Goal: Task Accomplishment & Management: Use online tool/utility

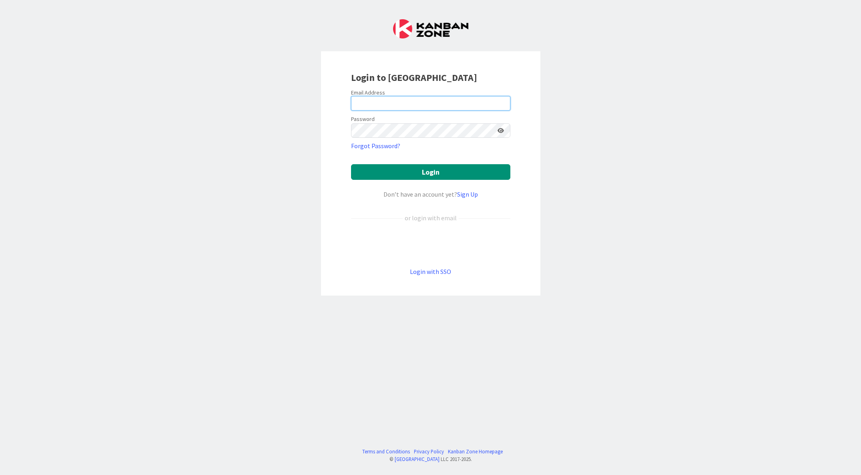
click at [380, 106] on input "email" at bounding box center [430, 103] width 159 height 14
type input "[PERSON_NAME][EMAIL_ADDRESS][PERSON_NAME][DOMAIN_NAME]"
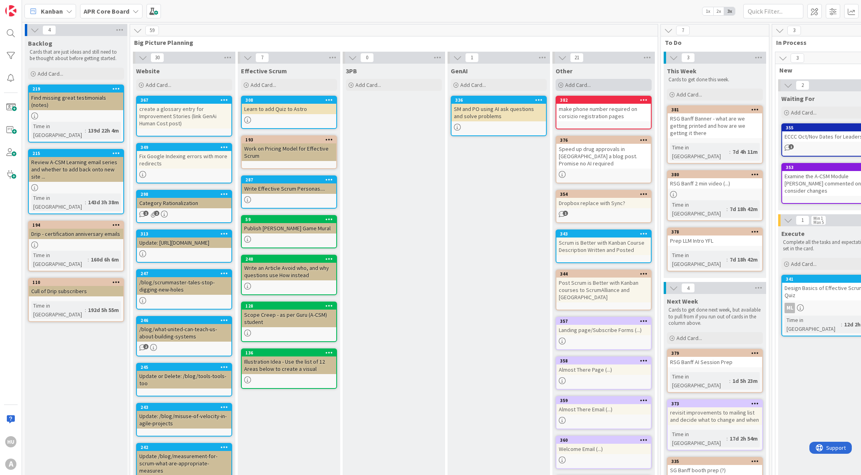
click at [585, 87] on span "Add Card..." at bounding box center [578, 84] width 26 height 7
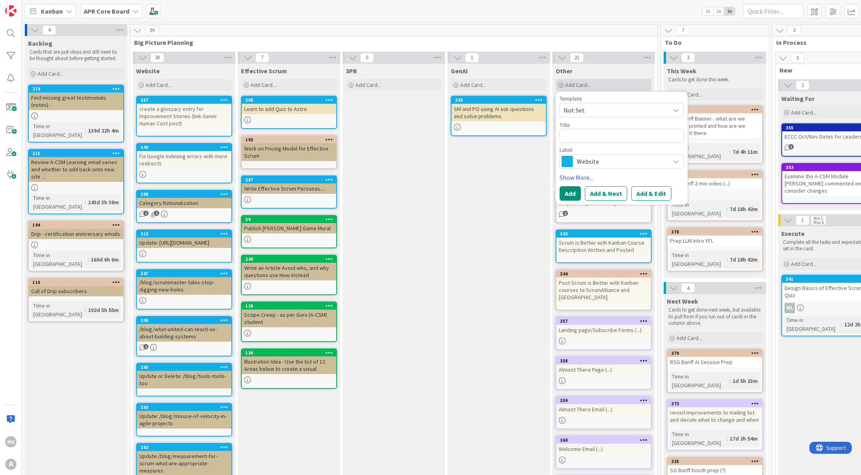
type textarea "x"
type textarea "c"
type textarea "x"
type textarea "che"
type textarea "x"
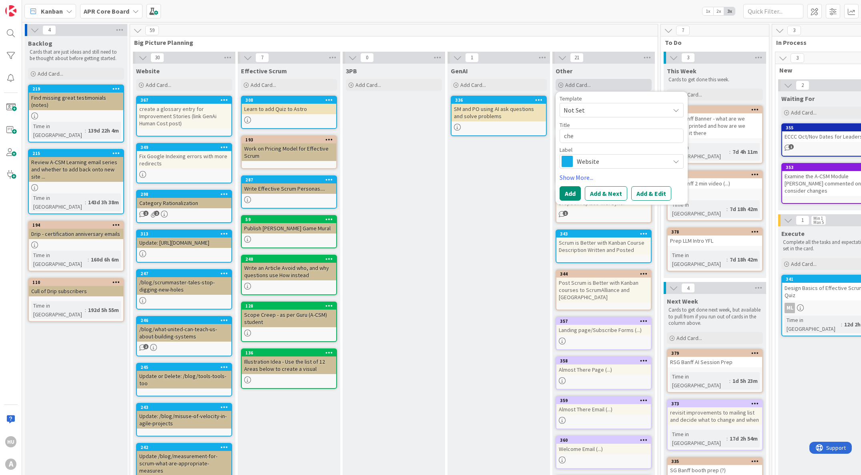
type textarea "chec"
type textarea "x"
type textarea "check"
type textarea "x"
type textarea "check/"
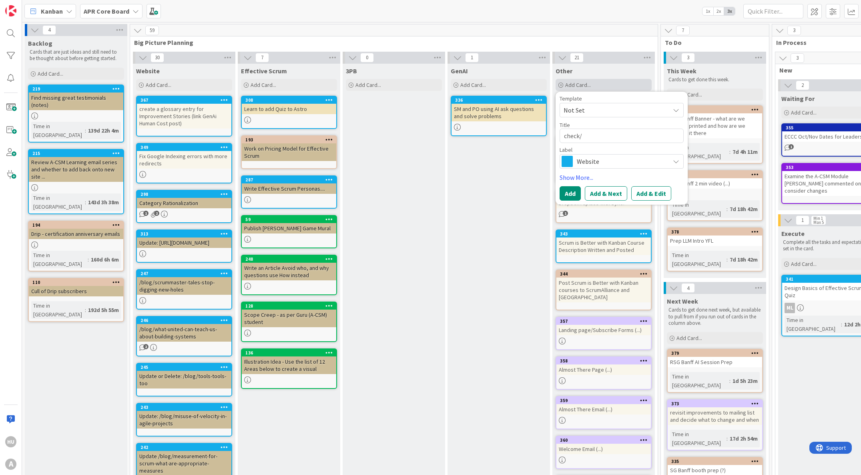
type textarea "x"
type textarea "check/a"
type textarea "x"
type textarea "check/ad"
type textarea "x"
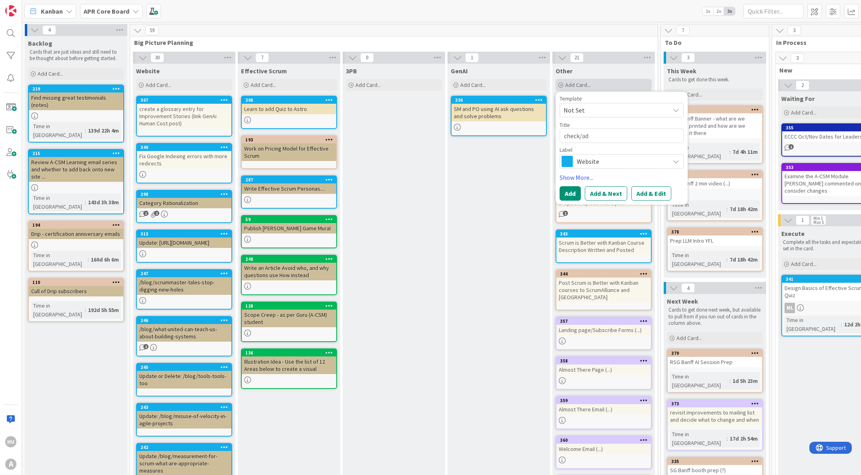
type textarea "check/add"
type textarea "x"
type textarea "check/add"
type textarea "x"
type textarea "check/add r"
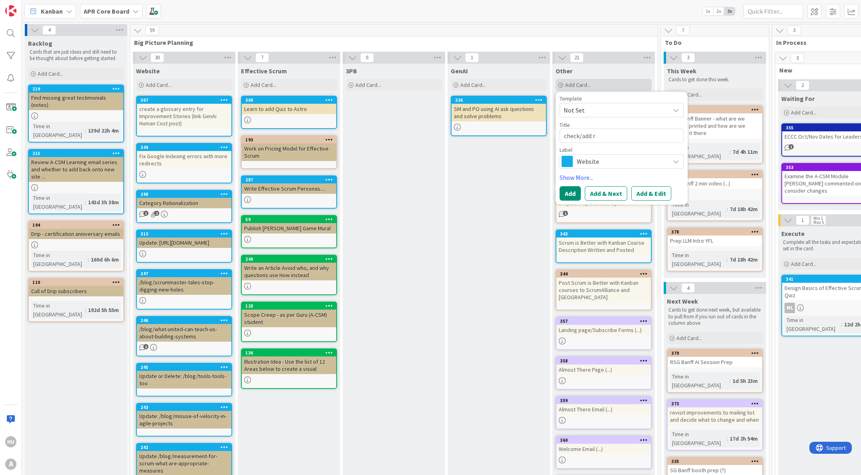
type textarea "x"
type textarea "check/add re"
type textarea "x"
type textarea "check/add red"
type textarea "x"
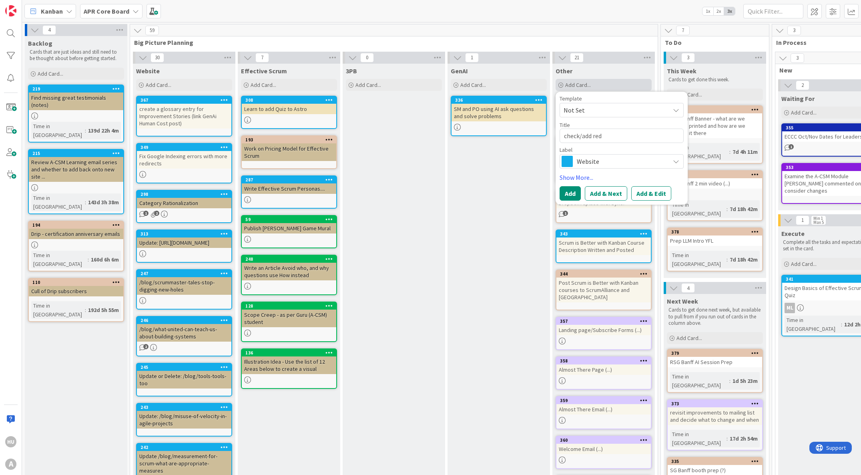
type textarea "check/add redi"
type textarea "x"
type textarea "check/add redir"
type textarea "x"
type textarea "check/add redire"
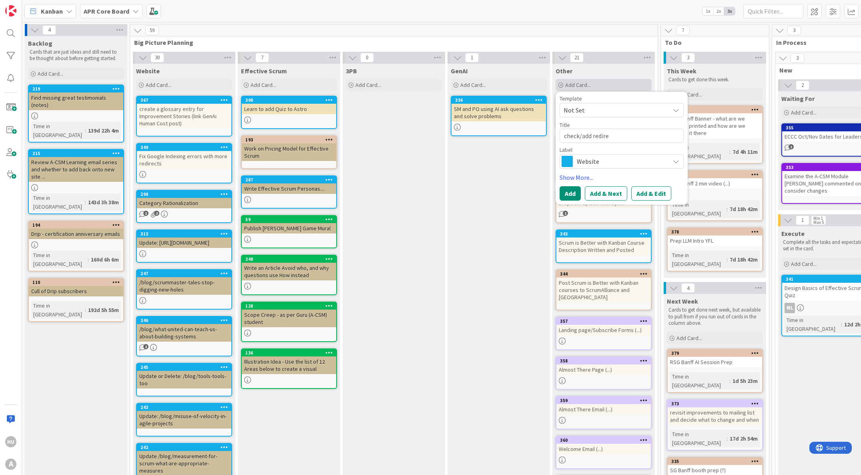
type textarea "x"
type textarea "check/add redirec"
type textarea "x"
type textarea "check/add redirect"
type textarea "x"
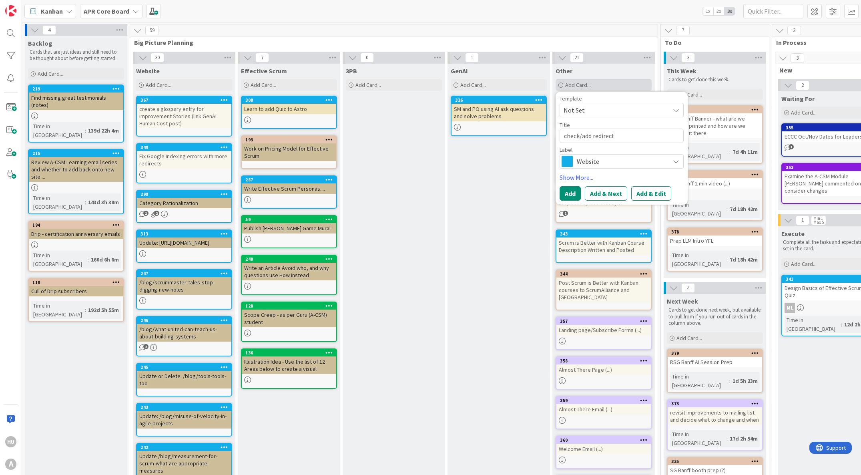
type textarea "check/add redirects"
type textarea "x"
type textarea "check/add redirects"
type textarea "x"
type textarea "check/add redirects f"
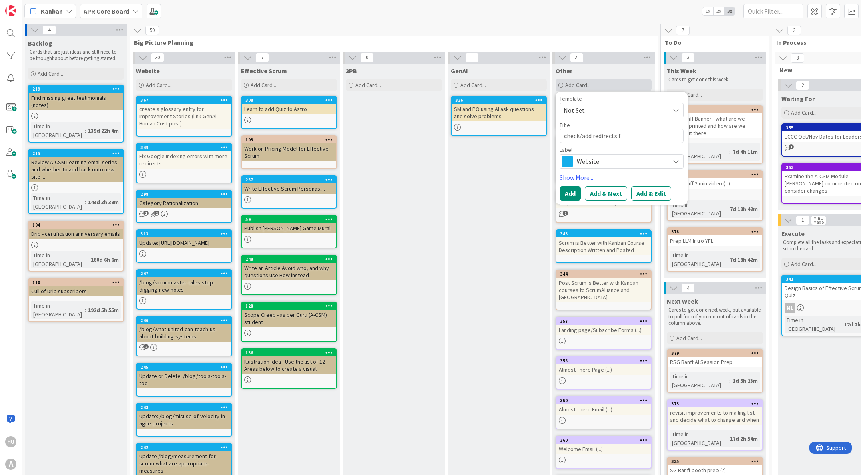
type textarea "x"
type textarea "check/add redirects fo"
type textarea "x"
type textarea "check/add redirects for"
type textarea "x"
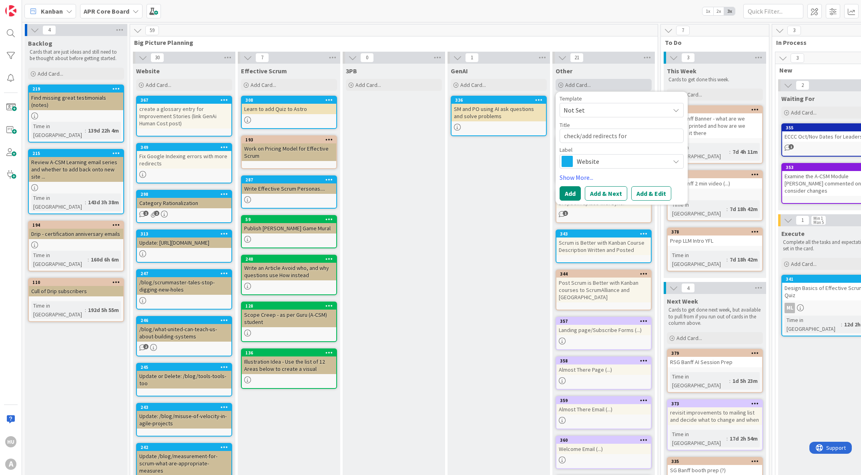
type textarea "check/add redirects for"
type textarea "x"
type textarea "check/add redirects for r"
type textarea "x"
type textarea "check/add redirects for re"
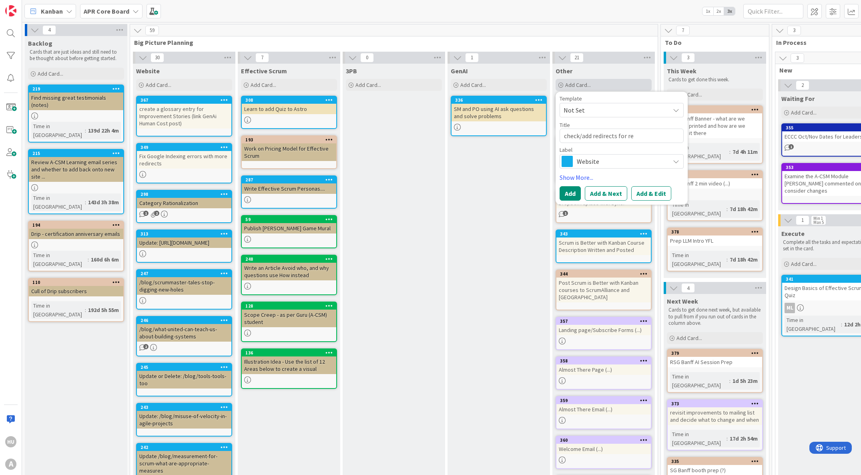
type textarea "x"
type textarea "check/add redirects for rec"
type textarea "x"
type textarea "check/add redirects for rece"
type textarea "x"
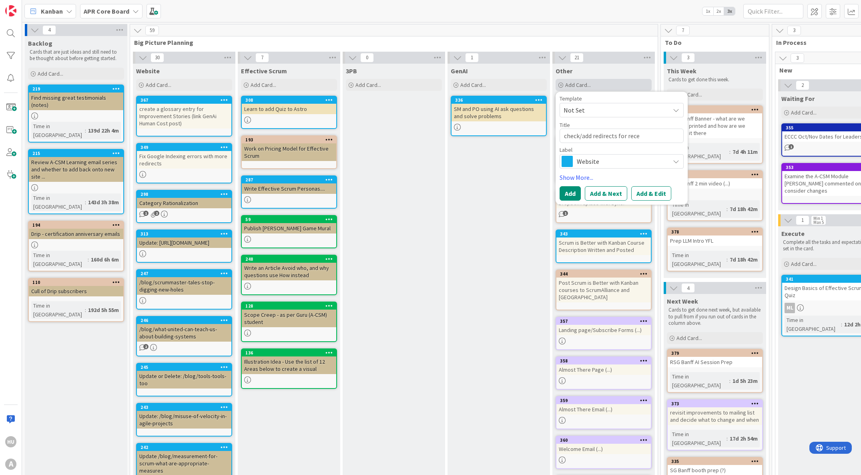
type textarea "check/add redirects for recen"
type textarea "x"
type textarea "check/add redirects for recent"
type textarea "x"
type textarea "check/add redirects for recent"
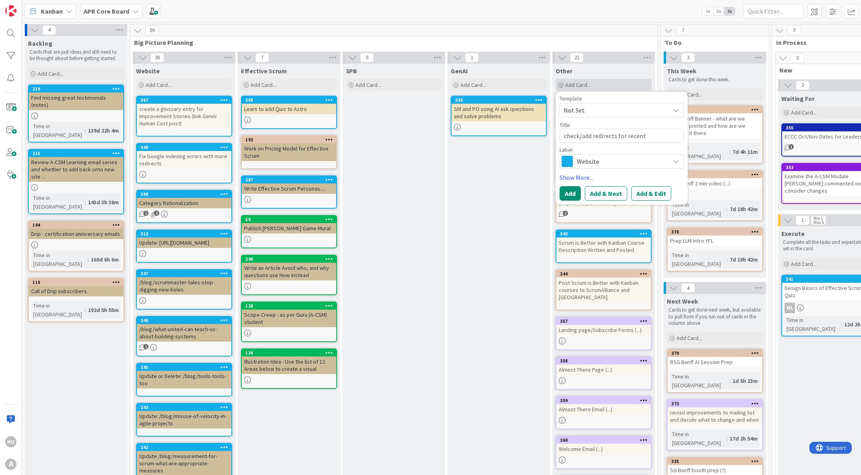
type textarea "x"
type textarea "check/add redirects for recent 4"
type textarea "x"
type textarea "check/add redirects for recent 40"
type textarea "x"
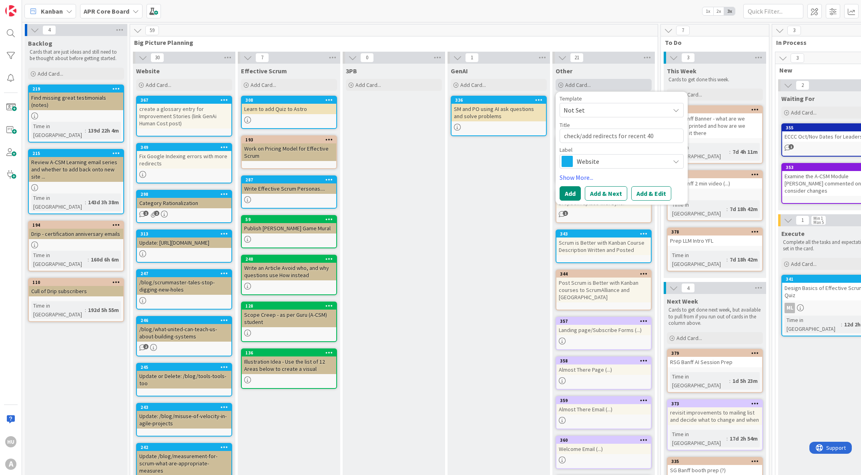
type textarea "check/add redirects for recent 404"
type textarea "x"
type textarea "check/add redirects for recent 404"
type textarea "x"
type textarea "check/add redirects for recent 404 p"
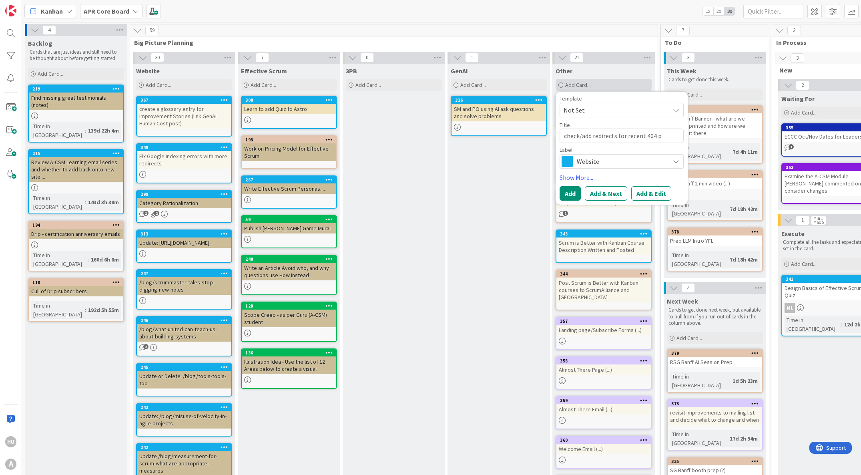
type textarea "x"
type textarea "check/add redirects for recent 404 pa"
type textarea "x"
type textarea "check/add redirects for recent 404 pag"
type textarea "x"
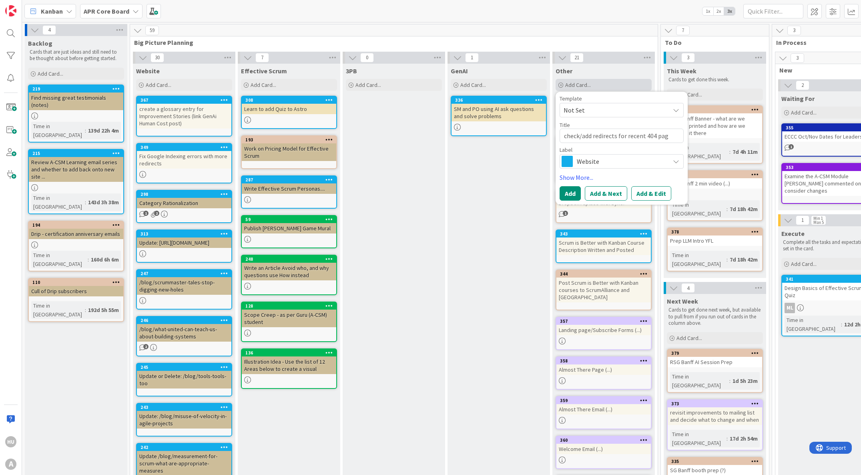
type textarea "check/add redirects for recent 404 page"
type textarea "x"
type textarea "check/add redirects for recent 404 pages"
type textarea "x"
type textarea "check/add redirects for recent 404 pages"
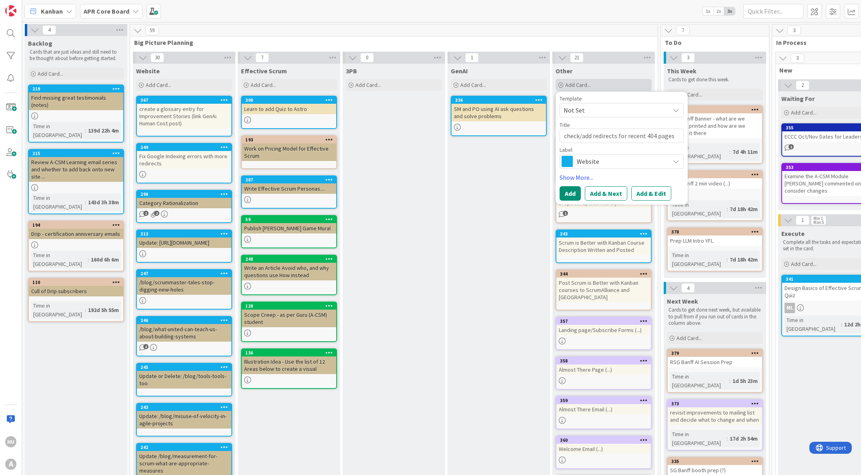
type textarea "x"
type textarea "check/add redirects for recent 404 pages ("
type textarea "x"
type textarea "check/add redirects for recent 404 pages (."
type textarea "x"
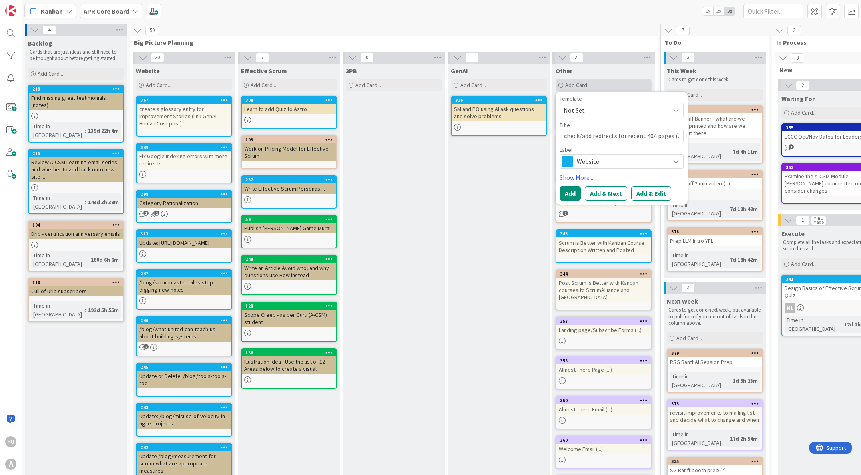
type textarea "check/add redirects for recent 404 pages (.."
type textarea "x"
type textarea "check/add redirects for recent 404 pages (..."
type textarea "x"
type textarea "check/add redirects for recent 404 pages (...)"
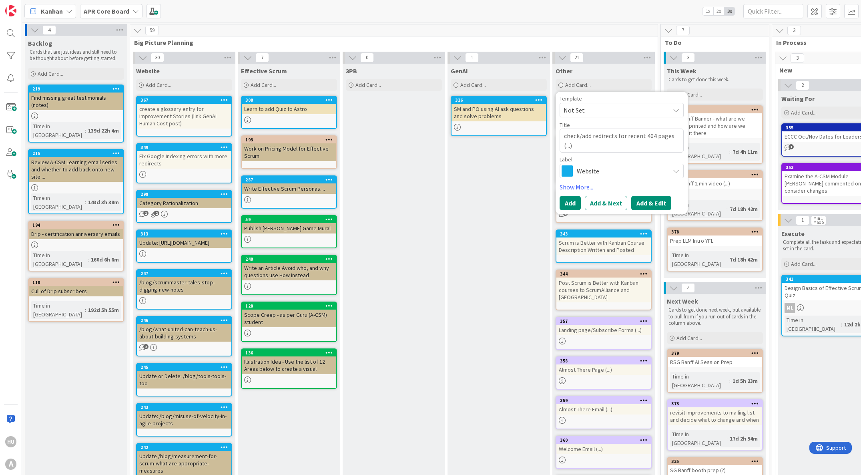
click at [651, 202] on button "Add & Edit" at bounding box center [651, 203] width 40 height 14
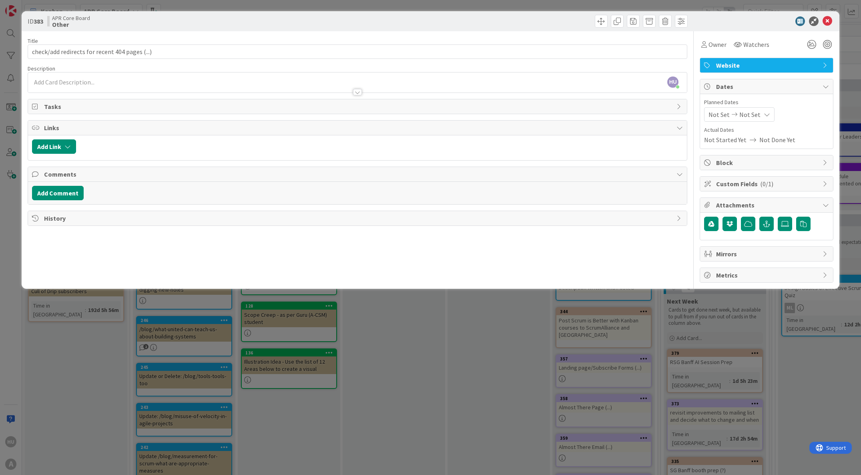
click at [105, 82] on div "HU [PERSON_NAME] just joined" at bounding box center [357, 82] width 659 height 20
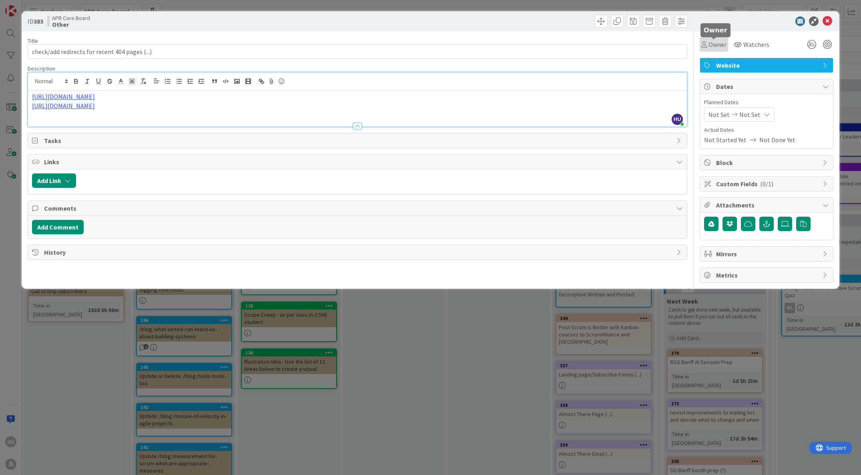
click at [715, 43] on span "Owner" at bounding box center [717, 45] width 18 height 10
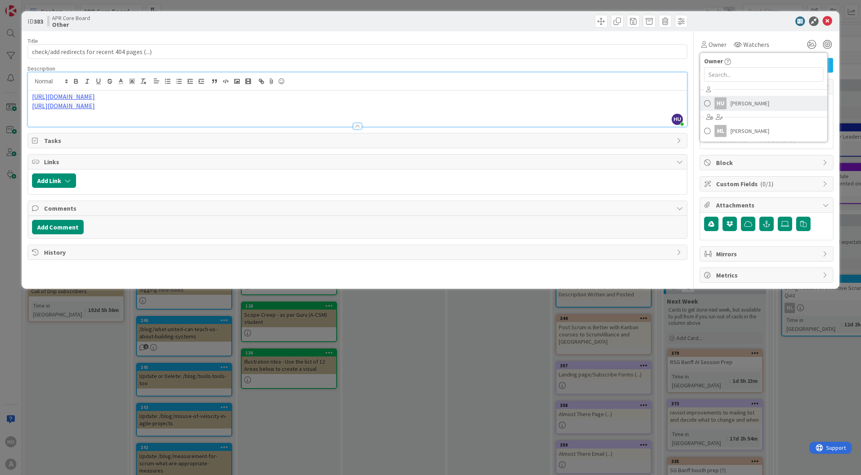
click at [725, 106] on div "HU" at bounding box center [720, 103] width 12 height 12
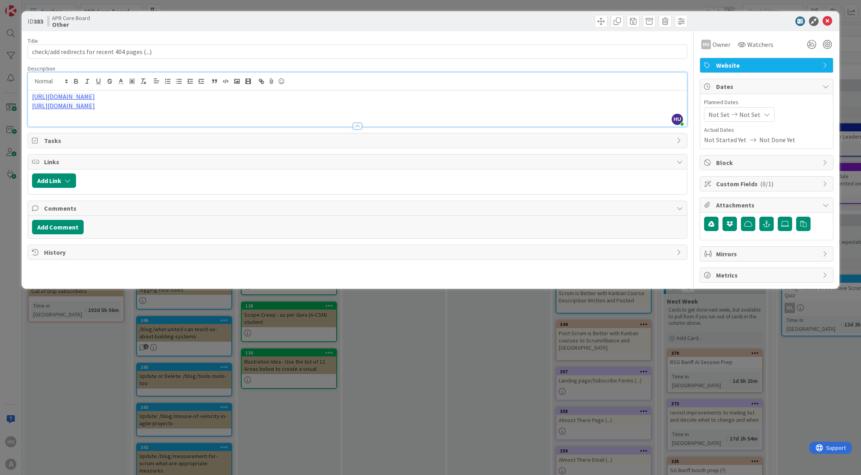
click at [742, 64] on span "Website" at bounding box center [767, 65] width 102 height 10
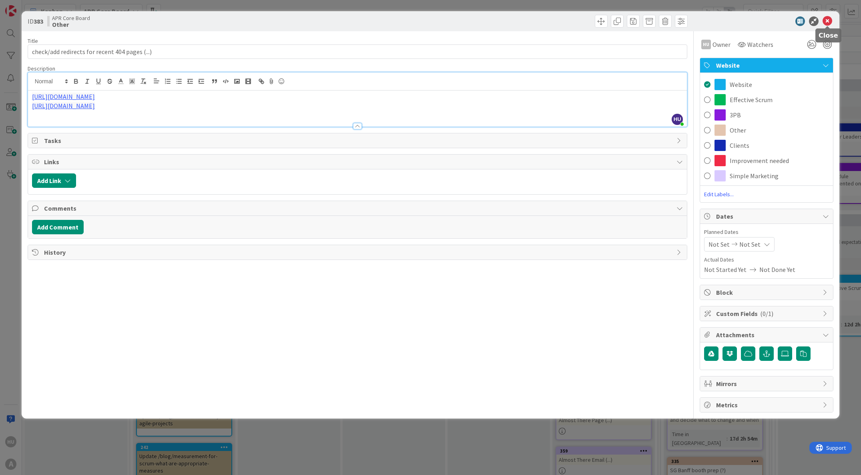
click at [828, 22] on icon at bounding box center [827, 21] width 10 height 10
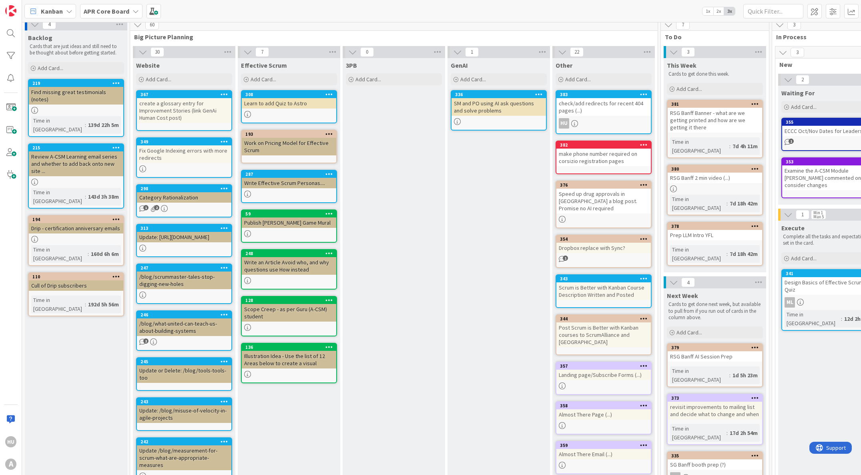
scroll to position [5, 0]
